Goal: Information Seeking & Learning: Learn about a topic

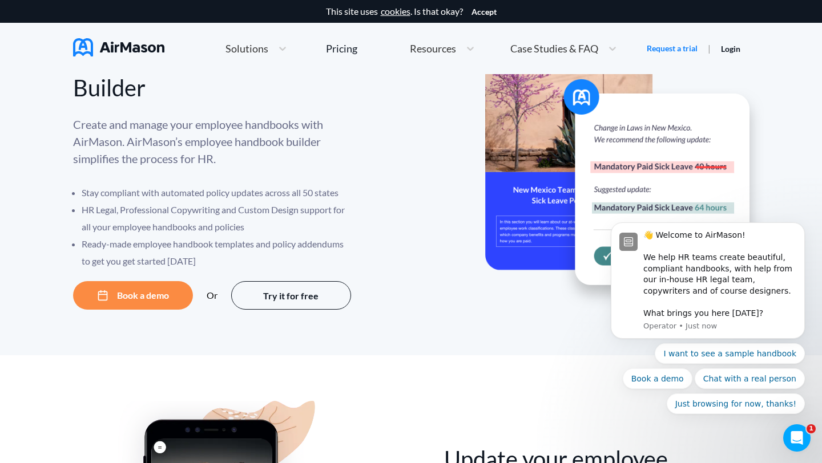
scroll to position [28, 0]
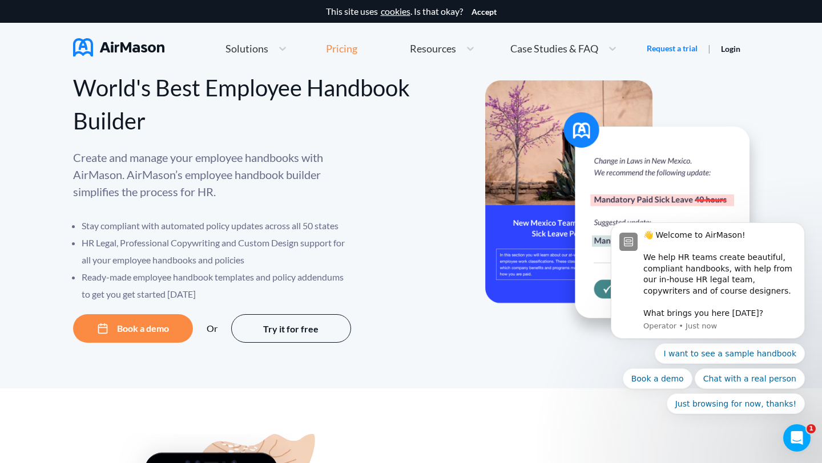
click at [340, 51] on div "Pricing" at bounding box center [341, 48] width 31 height 10
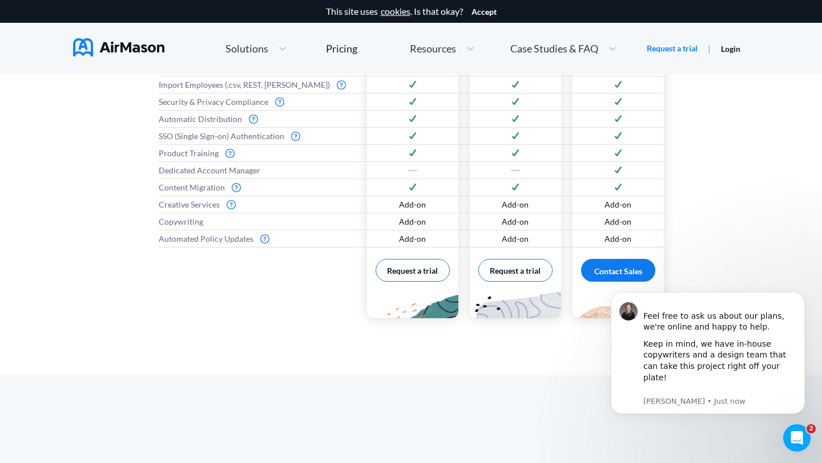
scroll to position [682, 0]
click at [411, 270] on button "Request a trial" at bounding box center [413, 268] width 74 height 23
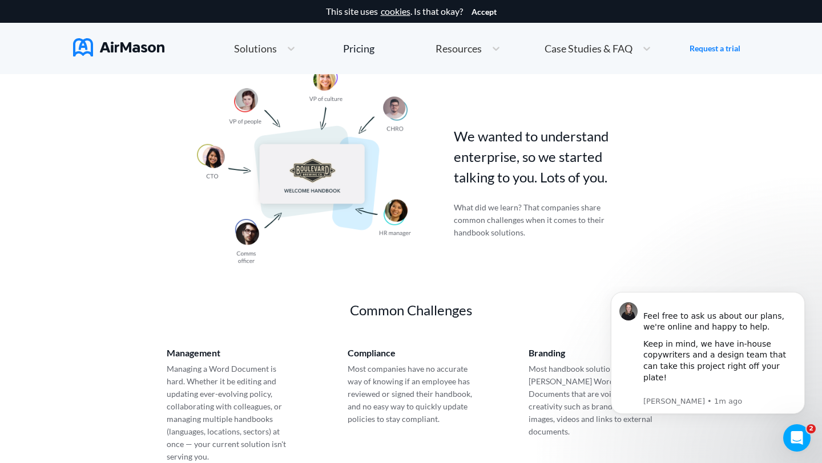
scroll to position [374, 0]
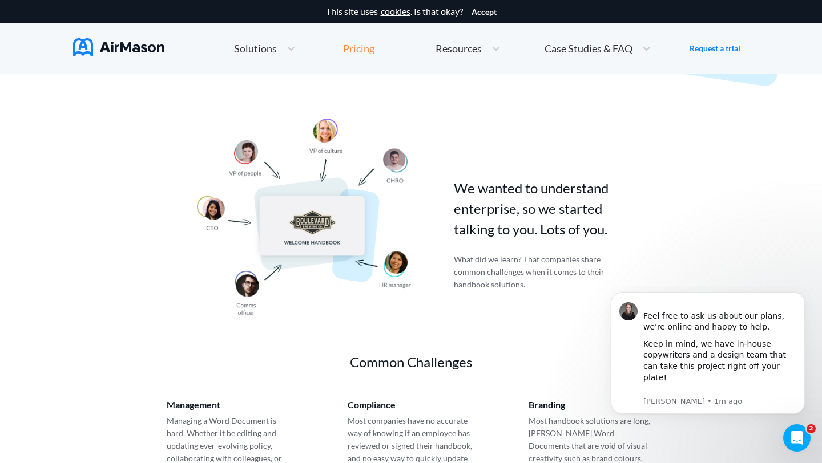
click at [364, 52] on div "Pricing" at bounding box center [358, 48] width 31 height 10
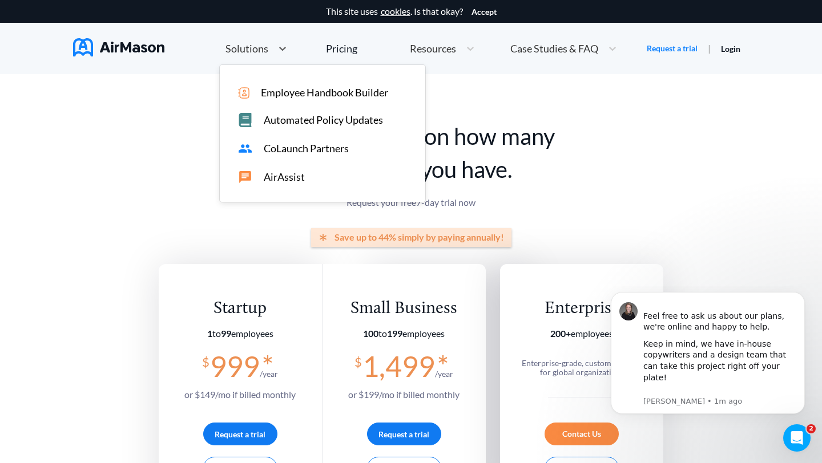
click at [270, 46] on div "Solutions" at bounding box center [246, 49] width 53 height 14
click at [274, 90] on span "Employee Handbook Builder" at bounding box center [324, 93] width 127 height 12
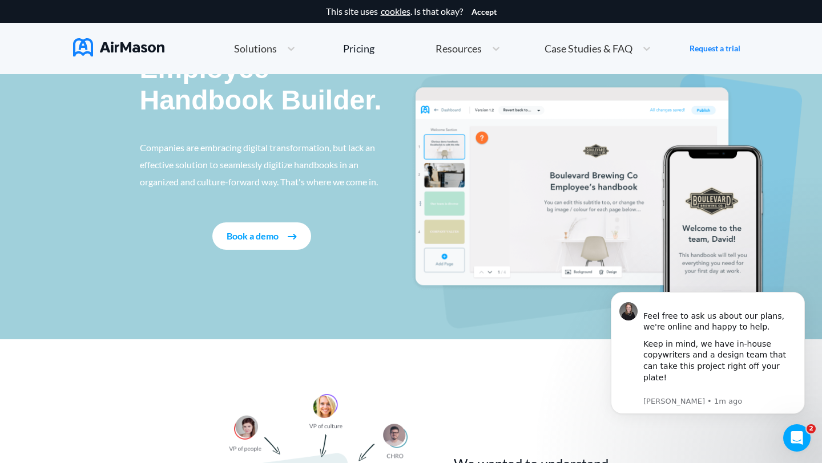
scroll to position [102, 0]
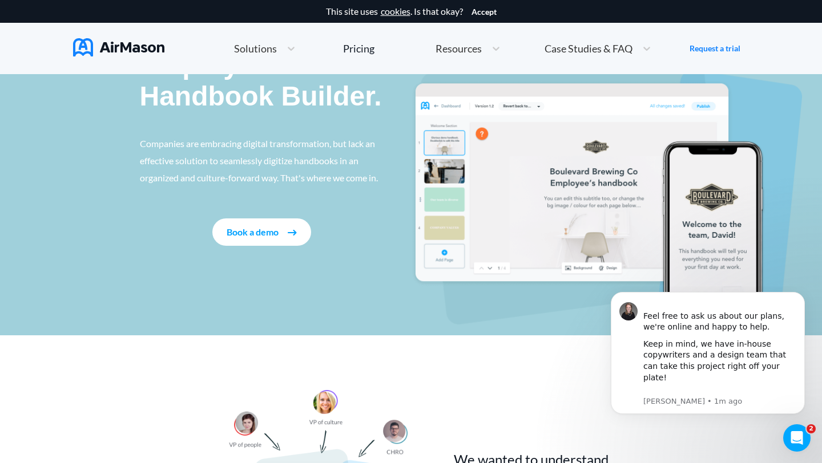
click at [282, 234] on button "Book a demo" at bounding box center [261, 232] width 99 height 27
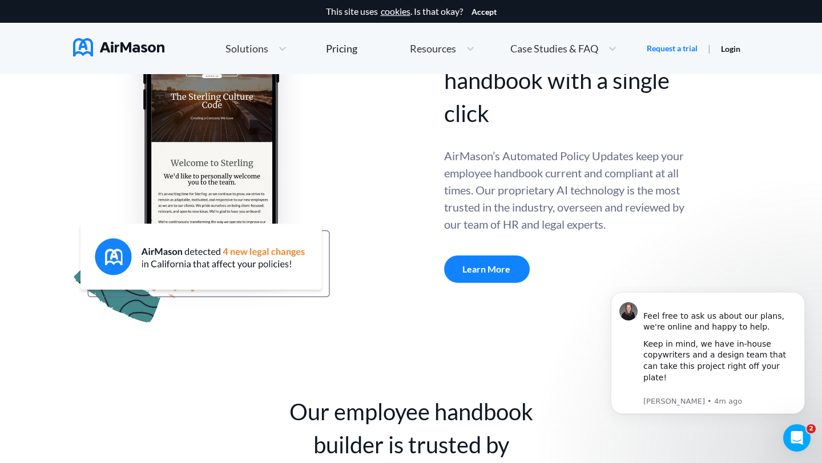
click at [466, 272] on div "Learn More" at bounding box center [487, 269] width 86 height 27
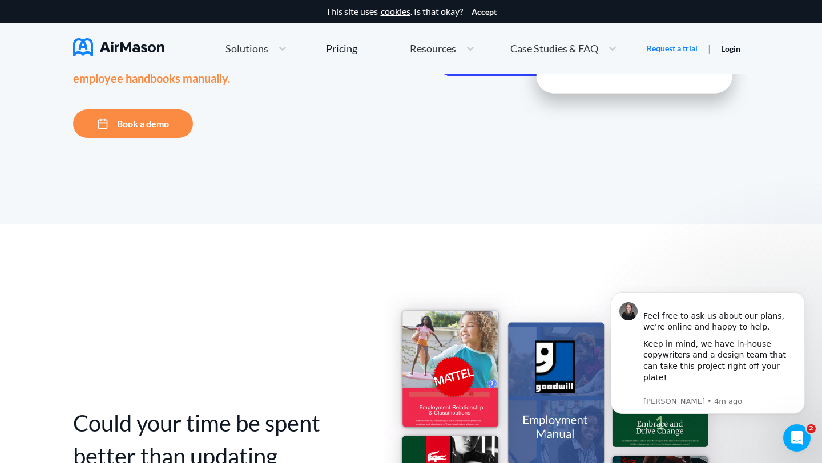
scroll to position [213, 0]
